Goal: Information Seeking & Learning: Learn about a topic

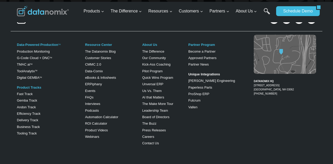
scroll to position [329, 0]
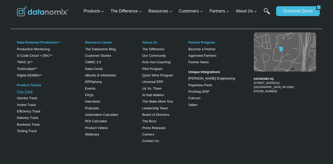
click at [28, 93] on link "Fast Track" at bounding box center [25, 92] width 16 height 4
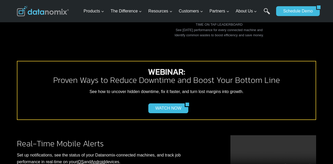
scroll to position [450, 0]
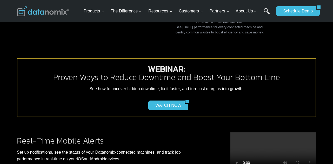
click at [224, 101] on div "WATCH NOW" at bounding box center [167, 106] width 290 height 10
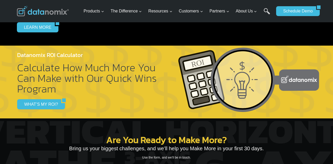
scroll to position [727, 0]
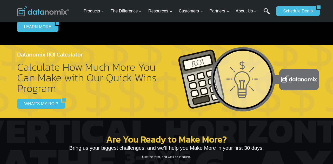
click at [49, 50] on h4 "Datanomix ROI Calculator" at bounding box center [87, 54] width 141 height 9
